Goal: Task Accomplishment & Management: Use online tool/utility

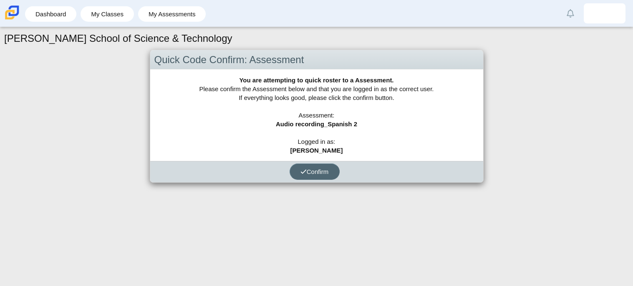
click at [316, 173] on span "Confirm" at bounding box center [315, 171] width 28 height 7
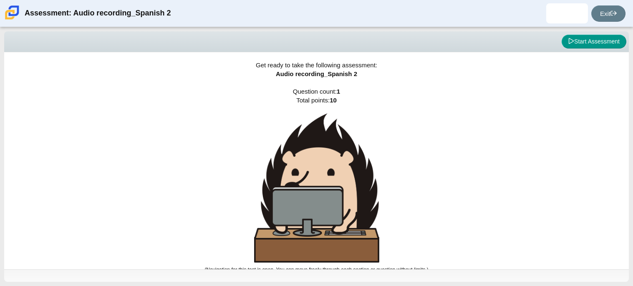
scroll to position [5, 0]
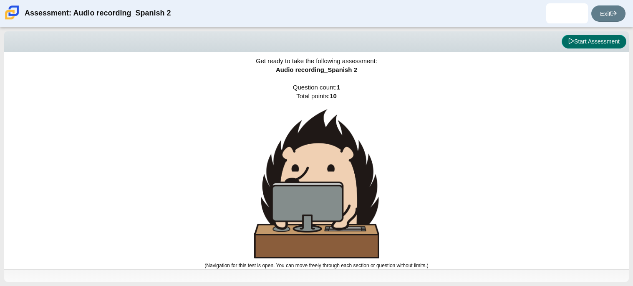
click at [584, 46] on button "Start Assessment" at bounding box center [594, 42] width 65 height 14
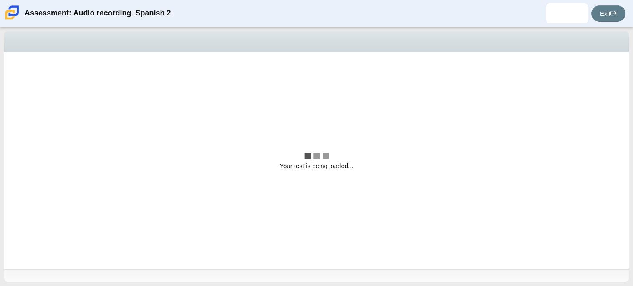
scroll to position [0, 0]
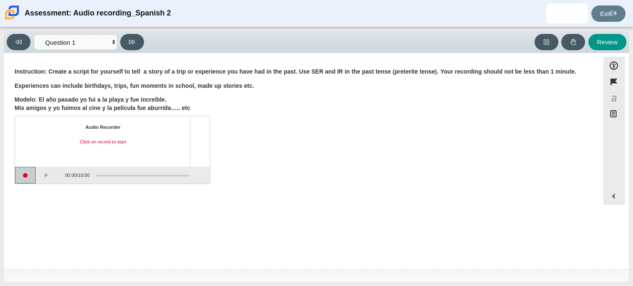
click at [30, 178] on button "Start recording" at bounding box center [25, 175] width 21 height 17
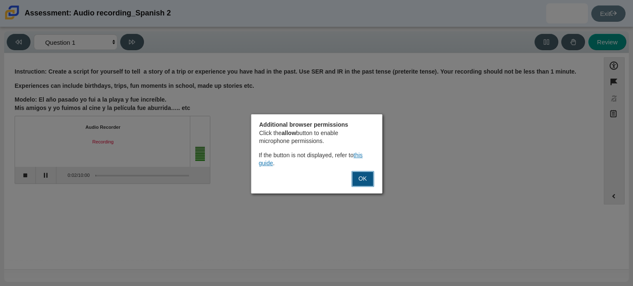
click at [363, 182] on button "OK" at bounding box center [362, 179] width 23 height 16
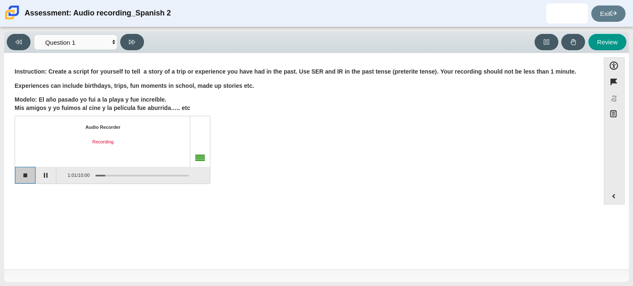
click at [29, 176] on button "Stop recording" at bounding box center [25, 175] width 21 height 17
click at [43, 177] on button "Play" at bounding box center [46, 175] width 21 height 17
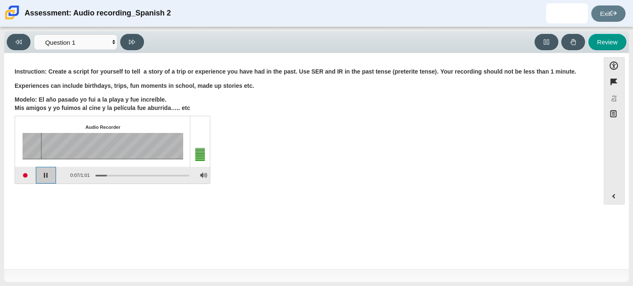
click at [43, 177] on button "Pause playback" at bounding box center [46, 175] width 21 height 17
click at [599, 41] on button "Review" at bounding box center [608, 42] width 38 height 16
select select "review"
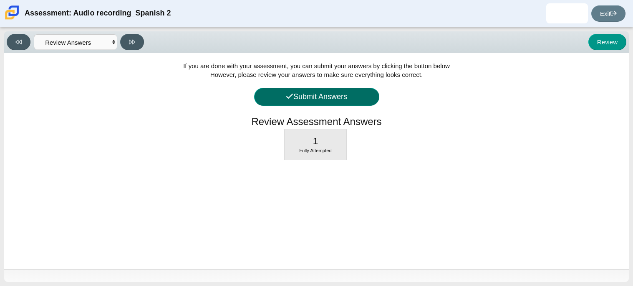
click at [336, 99] on button "Submit Answers" at bounding box center [316, 97] width 125 height 18
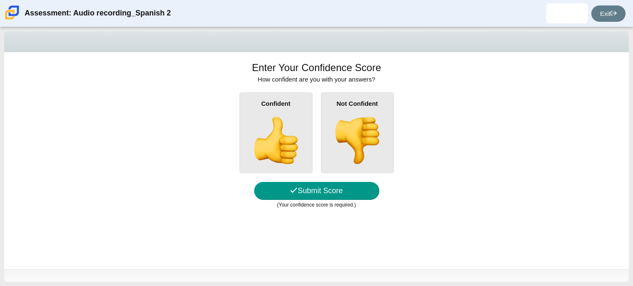
click at [287, 141] on img at bounding box center [276, 140] width 48 height 48
click at [0, 0] on input "Confident" at bounding box center [0, 0] width 0 height 0
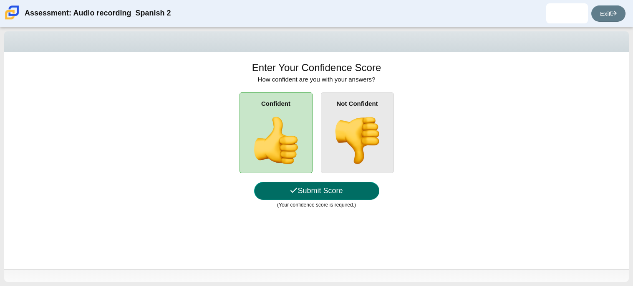
click at [331, 188] on button "Submit Score" at bounding box center [316, 191] width 125 height 18
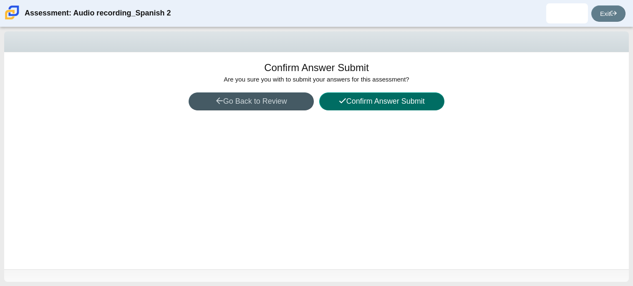
click at [373, 101] on button "Confirm Answer Submit" at bounding box center [381, 101] width 125 height 18
